Goal: Ask a question

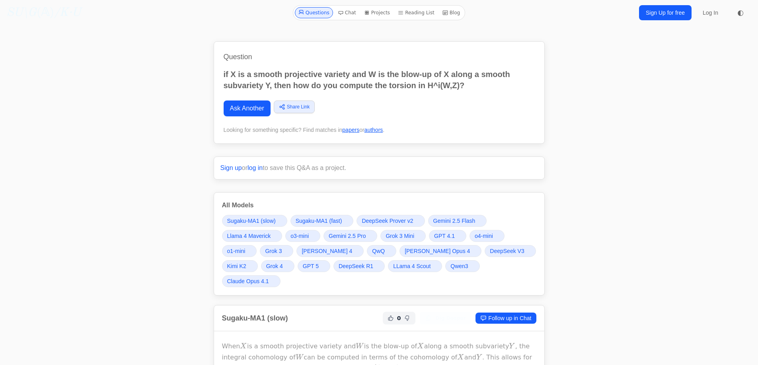
click at [245, 109] on link "Ask Another" at bounding box center [246, 109] width 47 height 16
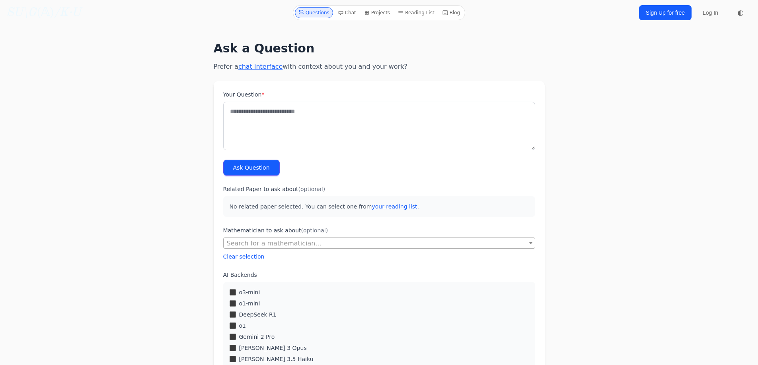
click at [256, 97] on label "Your Question *" at bounding box center [379, 95] width 312 height 8
click at [256, 102] on textarea "Your Question *" at bounding box center [379, 126] width 312 height 49
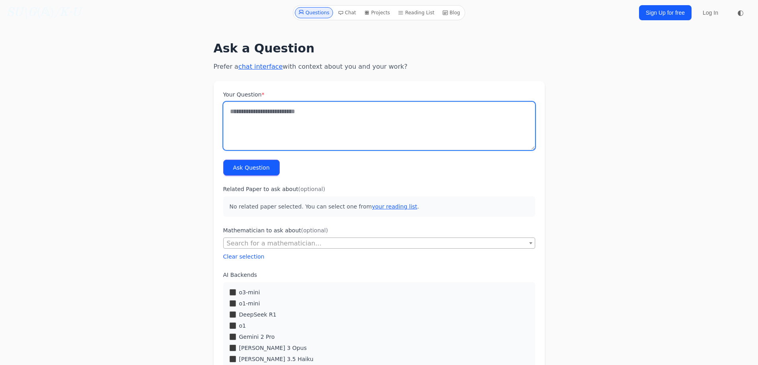
drag, startPoint x: 249, startPoint y: 120, endPoint x: 250, endPoint y: 115, distance: 5.2
click at [249, 119] on textarea "Your Question *" at bounding box center [379, 126] width 312 height 49
type textarea "**********"
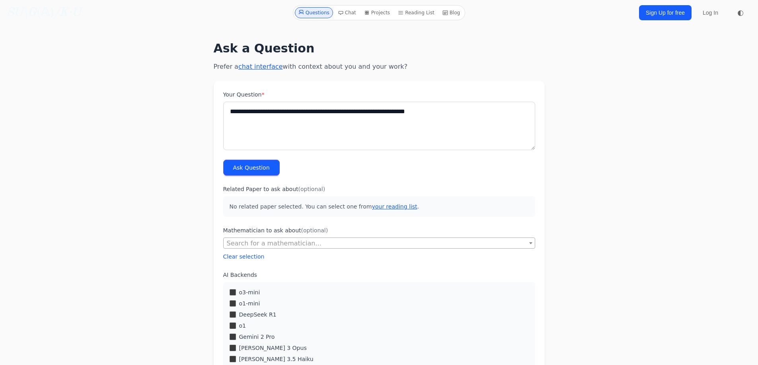
click at [256, 167] on button "Ask Question" at bounding box center [251, 168] width 56 height 16
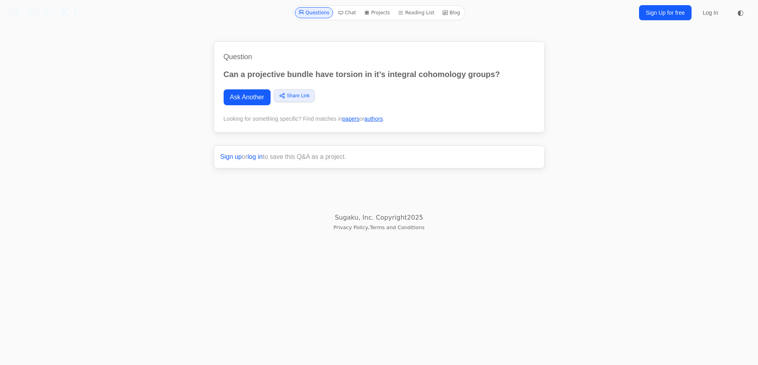
scroll to position [358, 0]
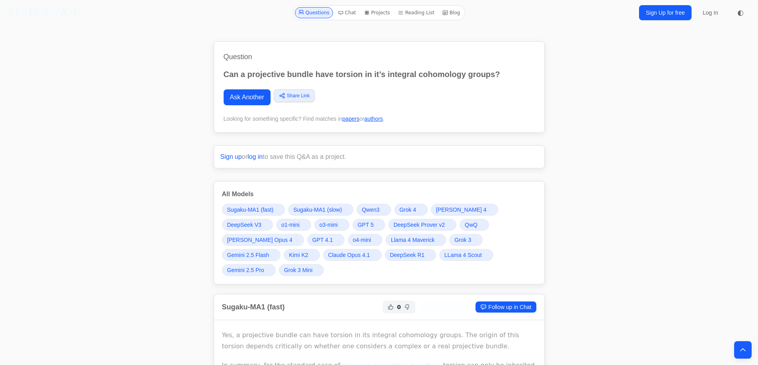
scroll to position [398, 0]
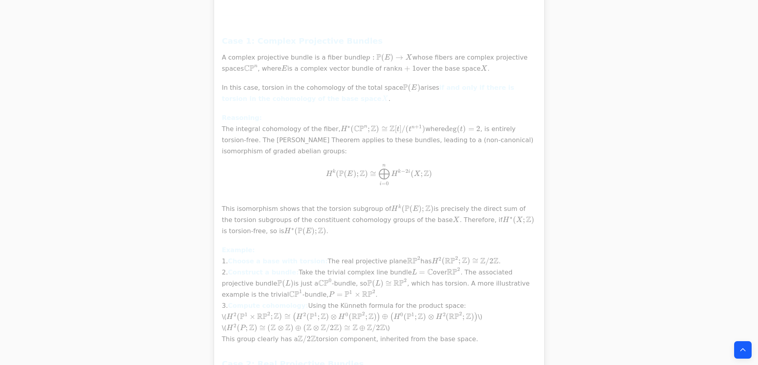
drag, startPoint x: 712, startPoint y: 102, endPoint x: 714, endPoint y: 99, distance: 4.1
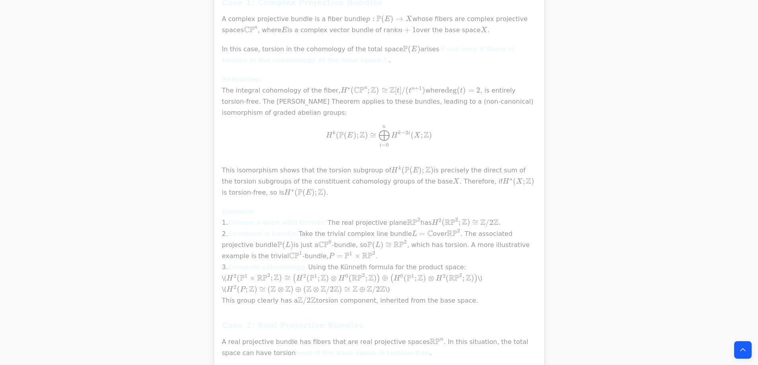
scroll to position [437, 0]
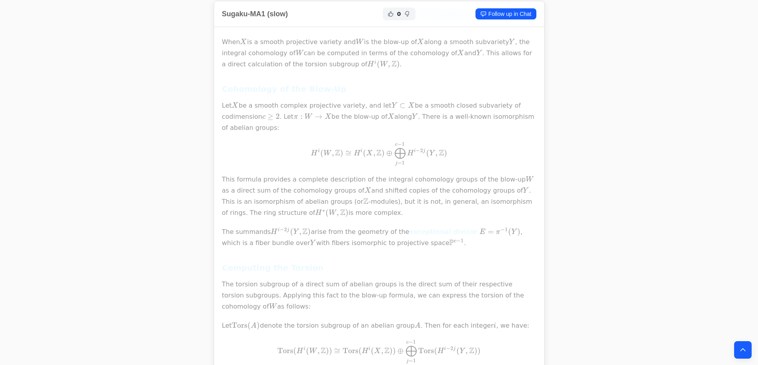
scroll to position [278, 0]
